Goal: Task Accomplishment & Management: Use online tool/utility

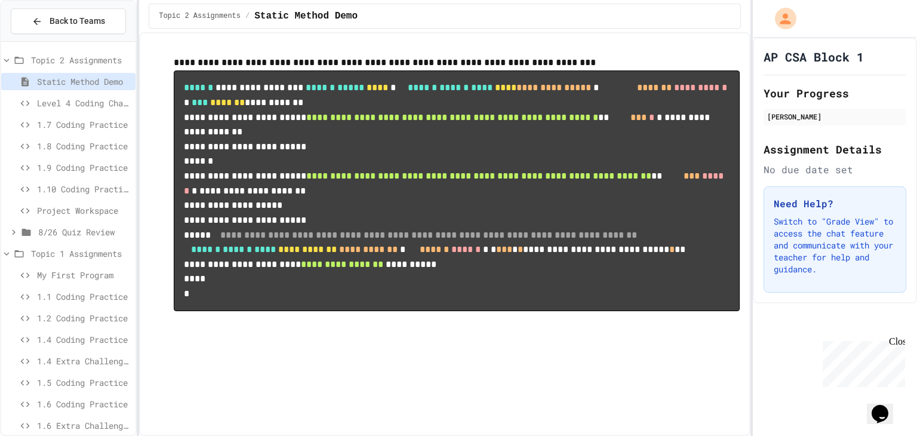
click at [91, 213] on span "Project Workspace" at bounding box center [84, 210] width 94 height 13
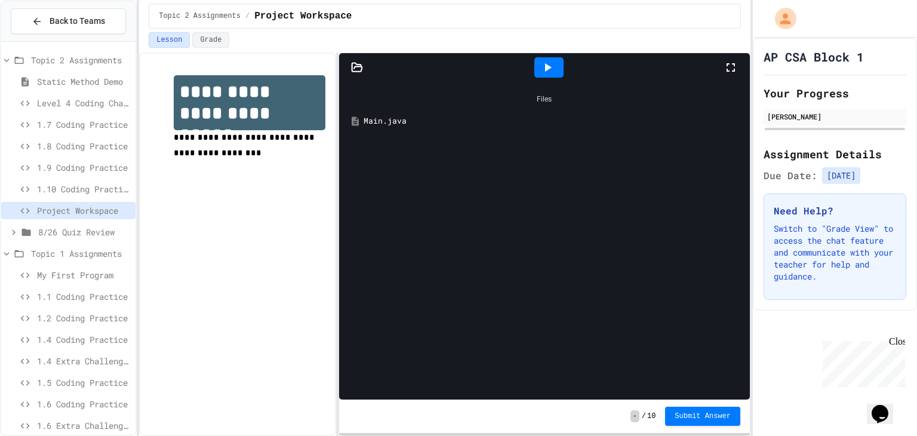
click at [543, 67] on icon at bounding box center [547, 67] width 14 height 14
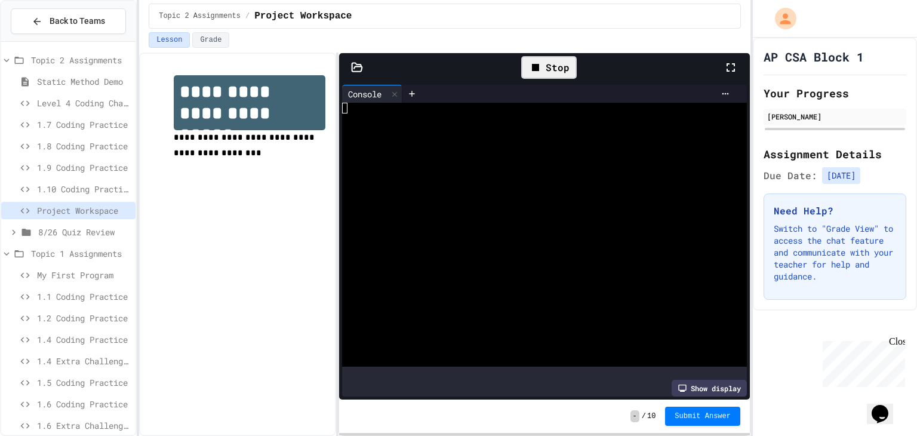
click at [363, 67] on div at bounding box center [357, 67] width 36 height 12
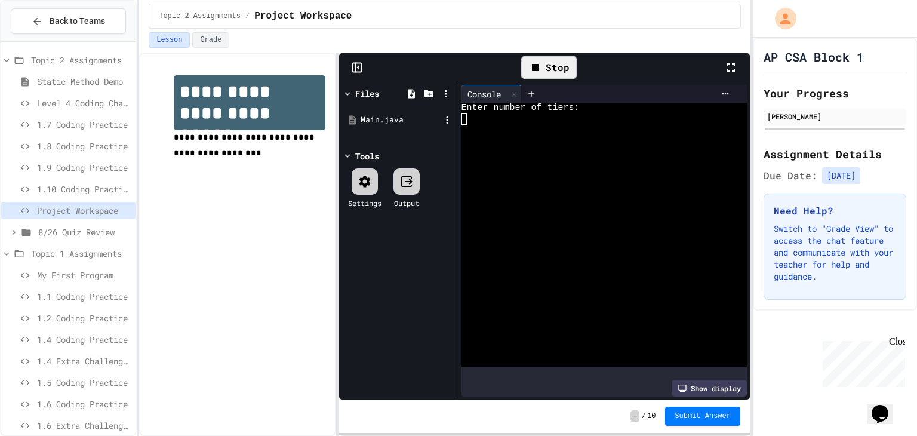
click at [377, 119] on div "Main.java" at bounding box center [401, 120] width 80 height 12
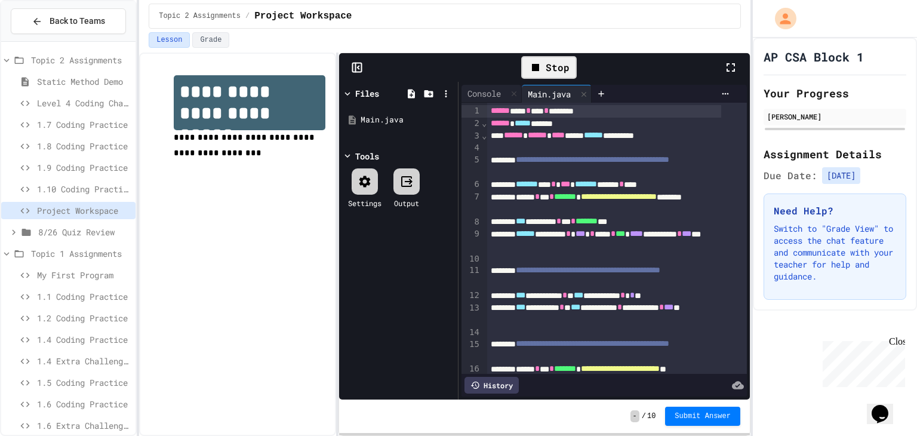
drag, startPoint x: 367, startPoint y: 84, endPoint x: 367, endPoint y: 93, distance: 8.4
click at [367, 85] on div "Files Main.java Tools Settings Output" at bounding box center [398, 241] width 119 height 318
click at [367, 93] on div "Files" at bounding box center [367, 93] width 24 height 13
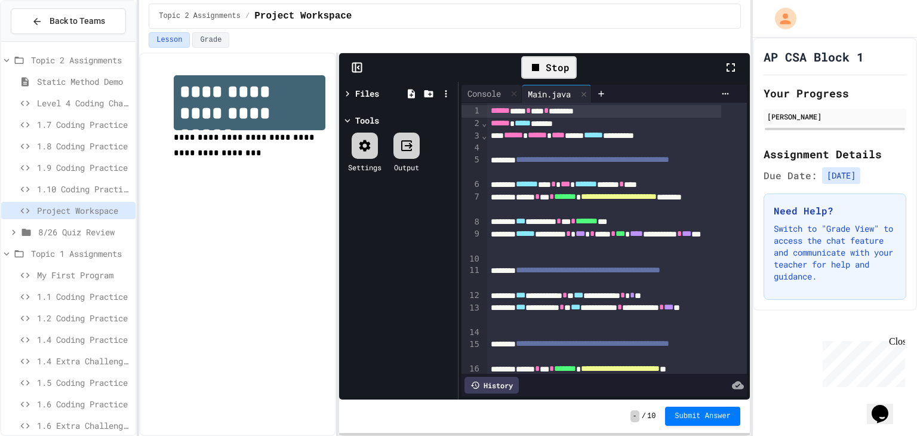
click at [352, 93] on div at bounding box center [348, 93] width 13 height 13
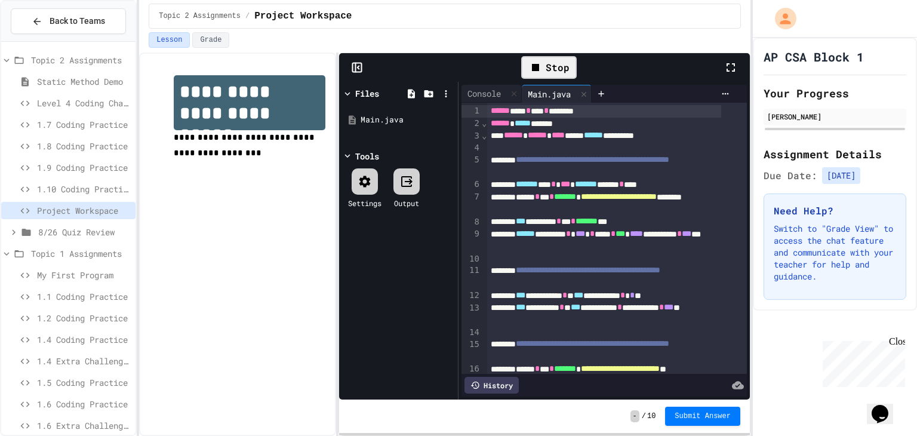
click at [353, 69] on icon at bounding box center [357, 67] width 12 height 12
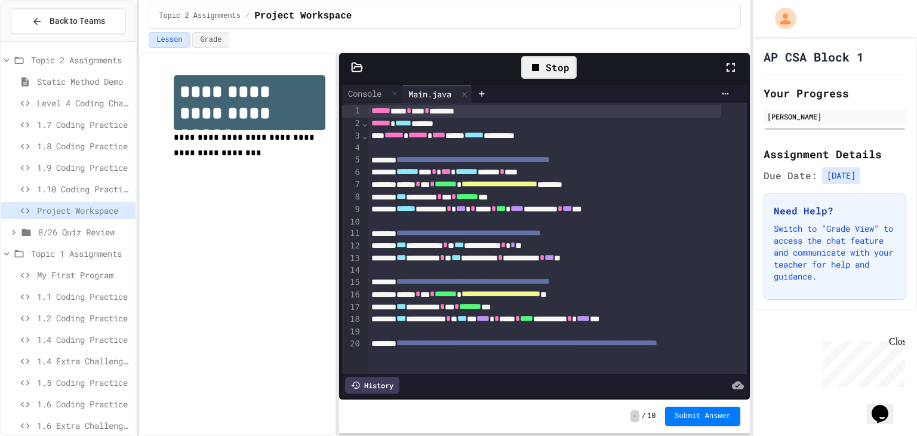
click at [555, 76] on div "Stop" at bounding box center [549, 67] width 56 height 23
click at [555, 76] on div at bounding box center [548, 67] width 29 height 20
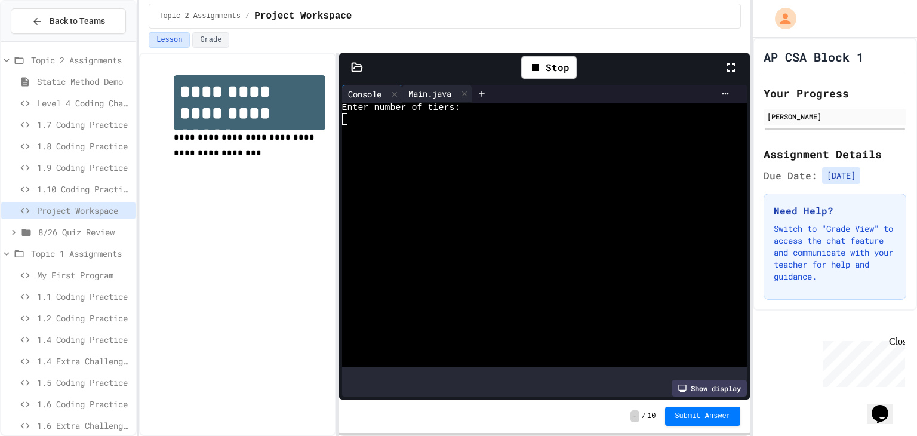
click at [423, 94] on div "Main.java" at bounding box center [429, 93] width 55 height 13
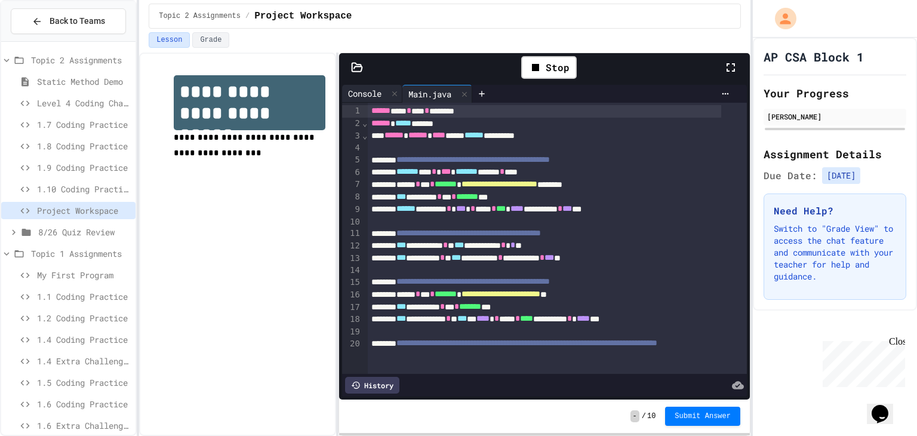
click at [397, 96] on icon at bounding box center [394, 94] width 8 height 8
click at [536, 67] on icon at bounding box center [535, 67] width 7 height 7
click at [536, 67] on div at bounding box center [548, 67] width 29 height 20
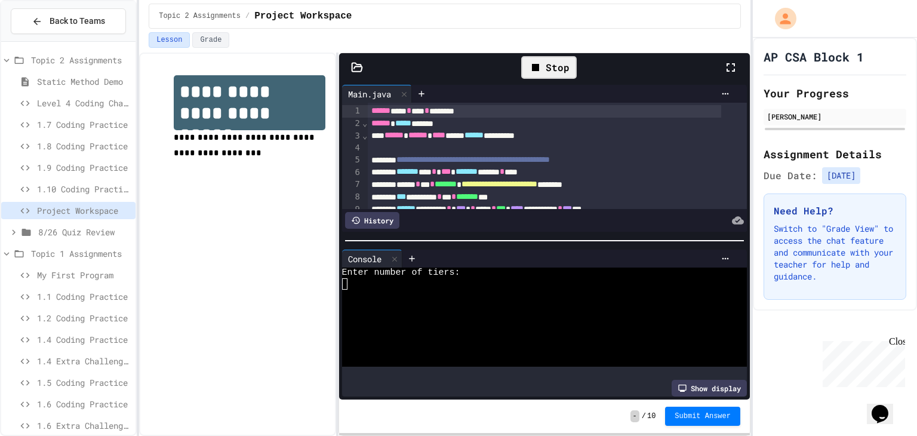
click at [482, 290] on div at bounding box center [533, 295] width 382 height 11
click at [549, 69] on div "Stop" at bounding box center [549, 67] width 56 height 23
click at [391, 282] on div at bounding box center [533, 283] width 382 height 11
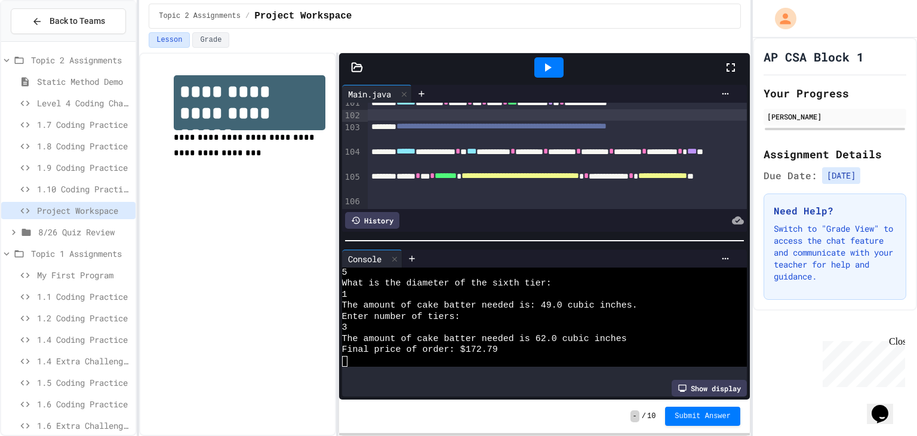
scroll to position [1409, 0]
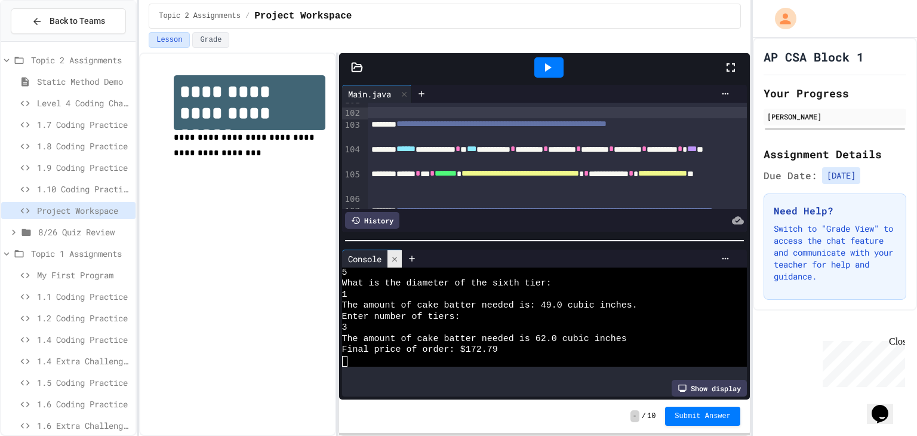
click at [399, 255] on icon at bounding box center [394, 259] width 8 height 8
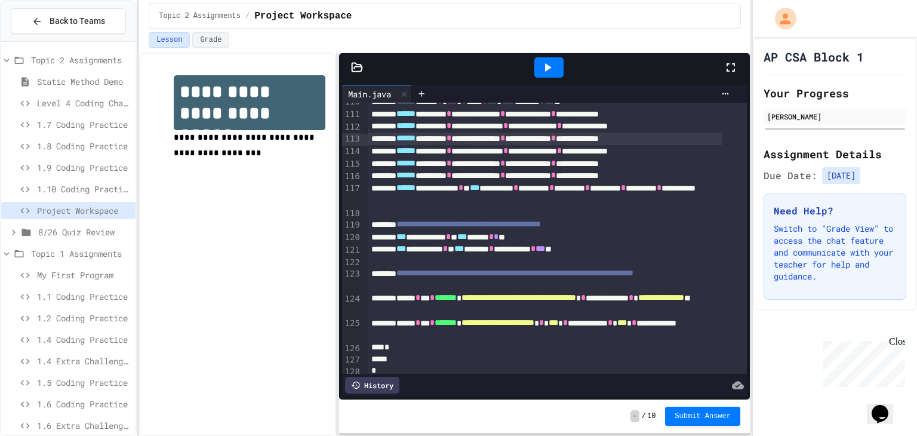
scroll to position [1592, 0]
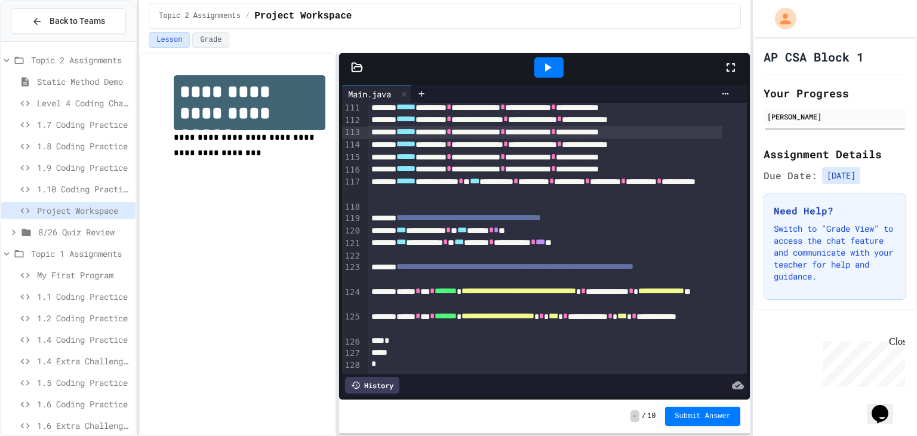
click at [638, 288] on span "**********" at bounding box center [661, 291] width 46 height 8
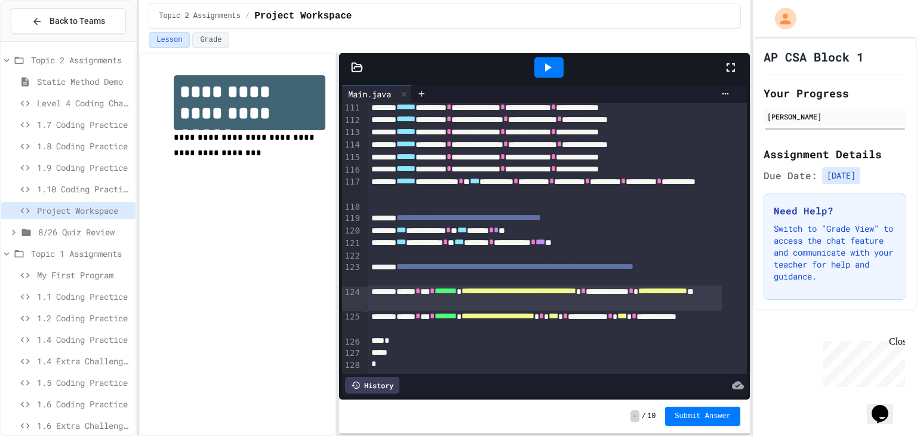
click at [513, 262] on span "**********" at bounding box center [514, 266] width 237 height 8
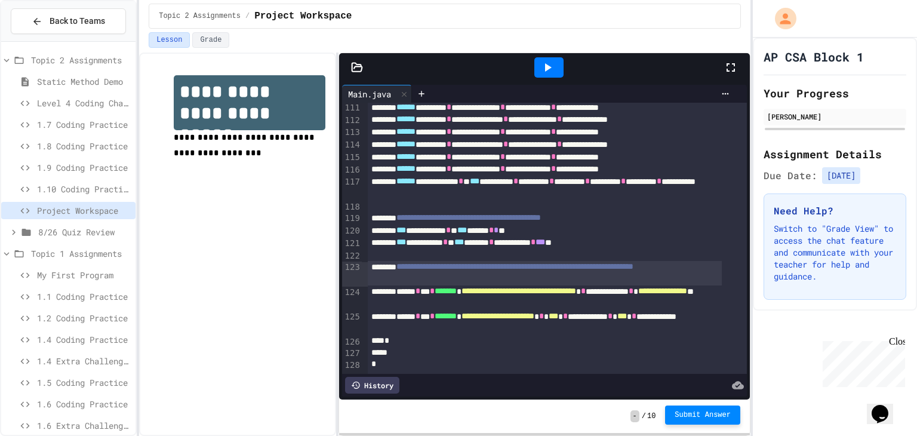
click at [705, 411] on span "Submit Answer" at bounding box center [703, 415] width 56 height 10
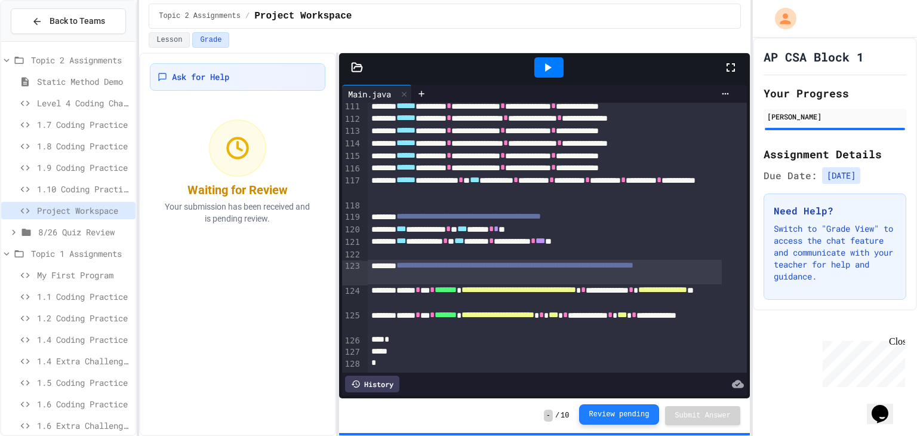
click at [612, 413] on button "Review pending" at bounding box center [619, 414] width 81 height 20
